Goal: Task Accomplishment & Management: Use online tool/utility

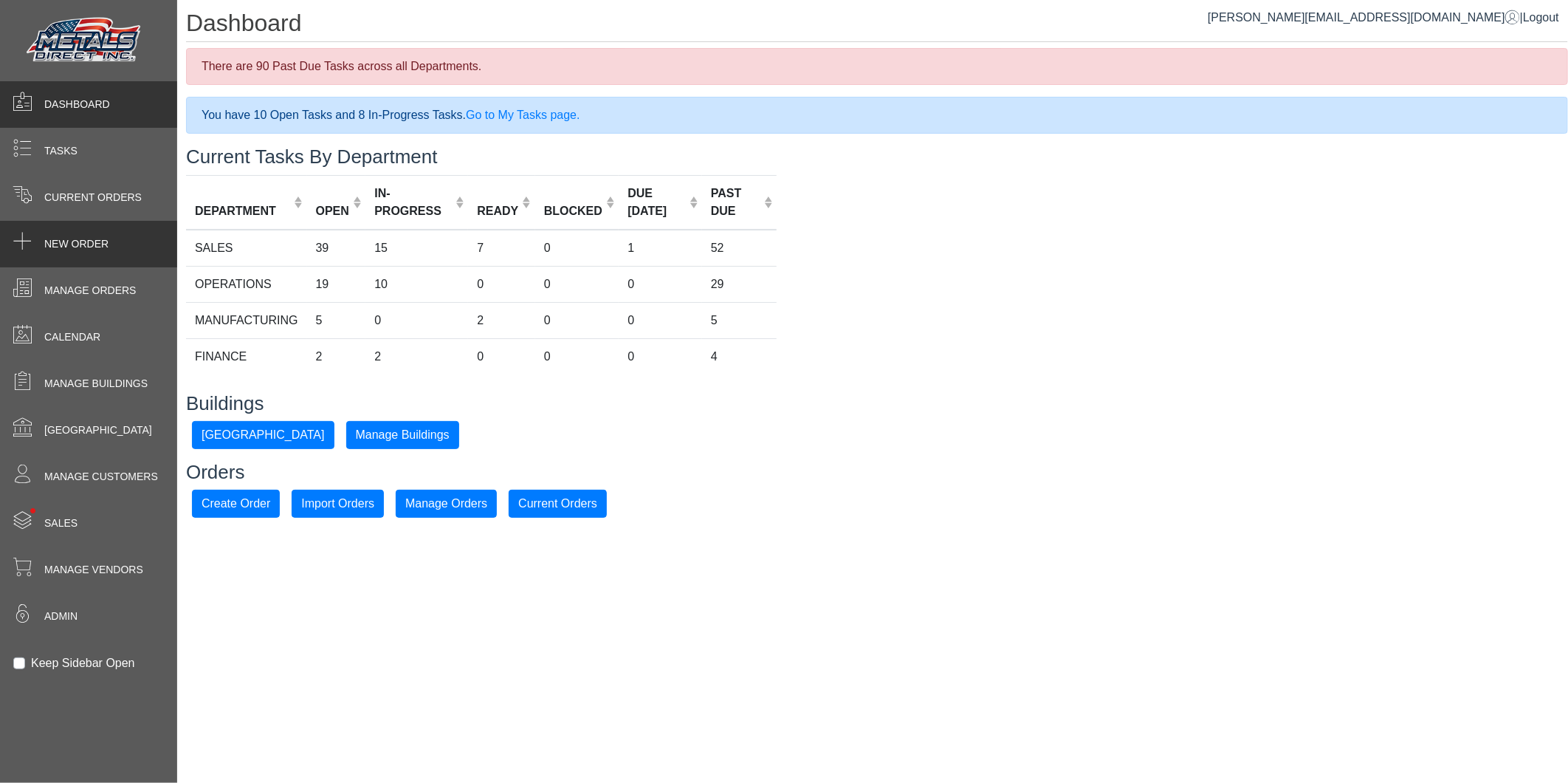
click at [97, 235] on div "New Order" at bounding box center [88, 244] width 177 height 47
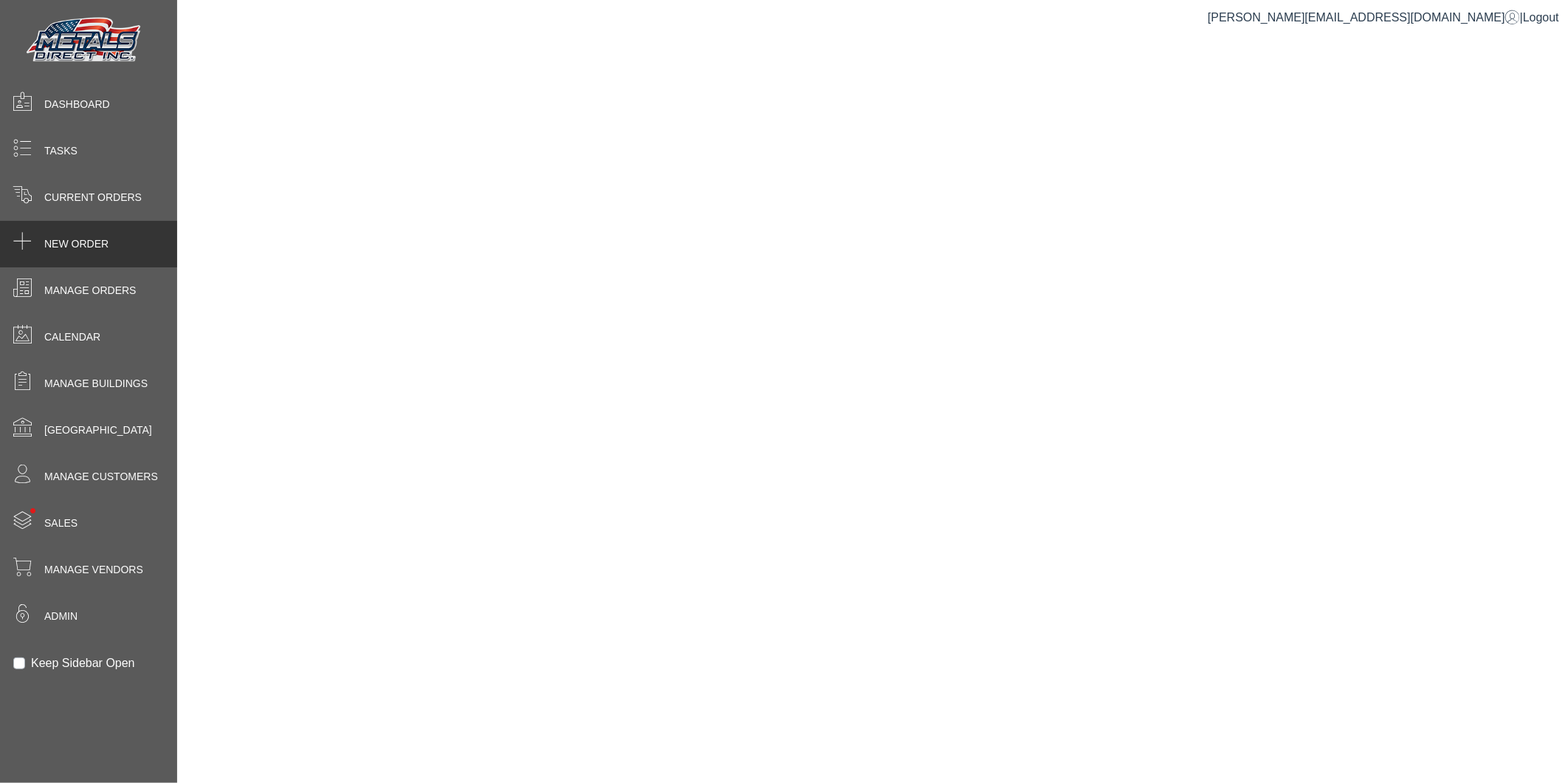
select select "*********"
select select "******"
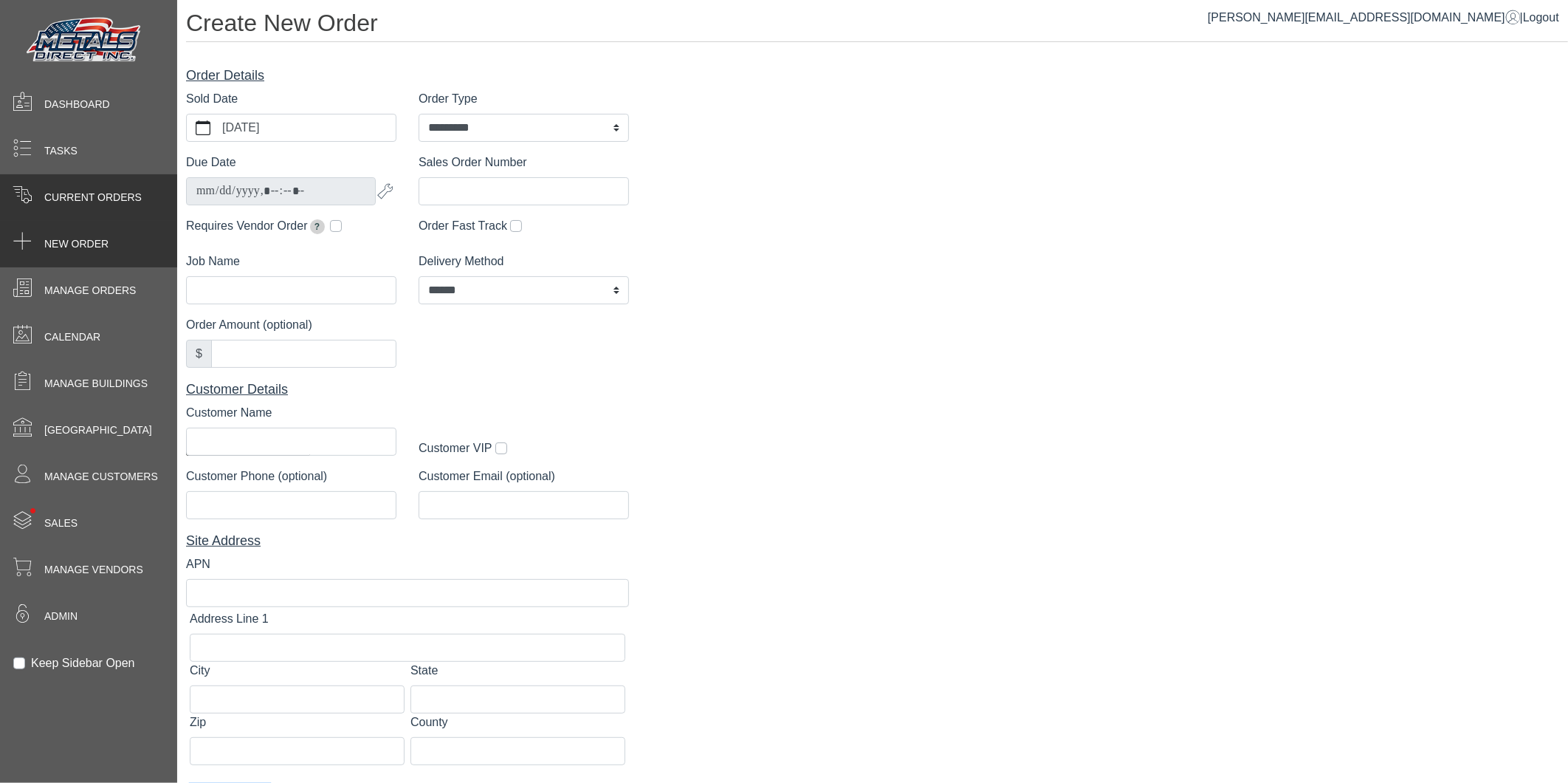
click at [99, 199] on span "Current Orders" at bounding box center [92, 197] width 97 height 15
